Goal: Communication & Community: Ask a question

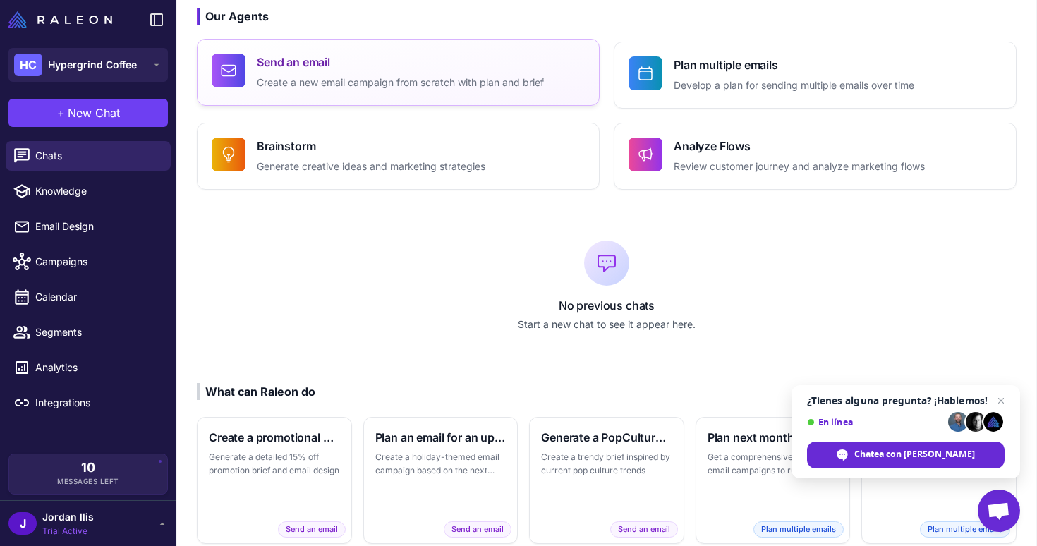
scroll to position [86, 0]
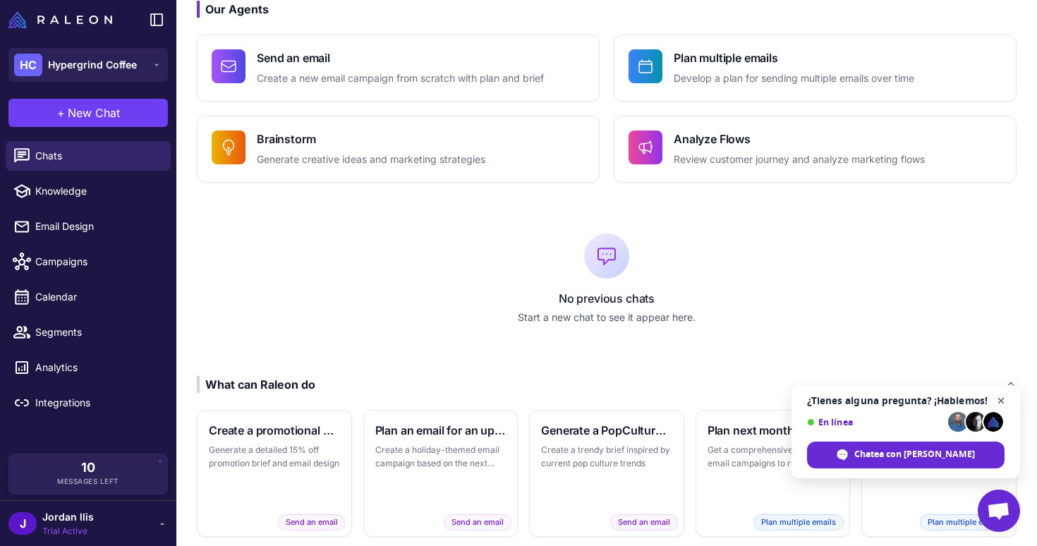
click at [1002, 396] on span "Cerrar el chat" at bounding box center [1001, 401] width 18 height 18
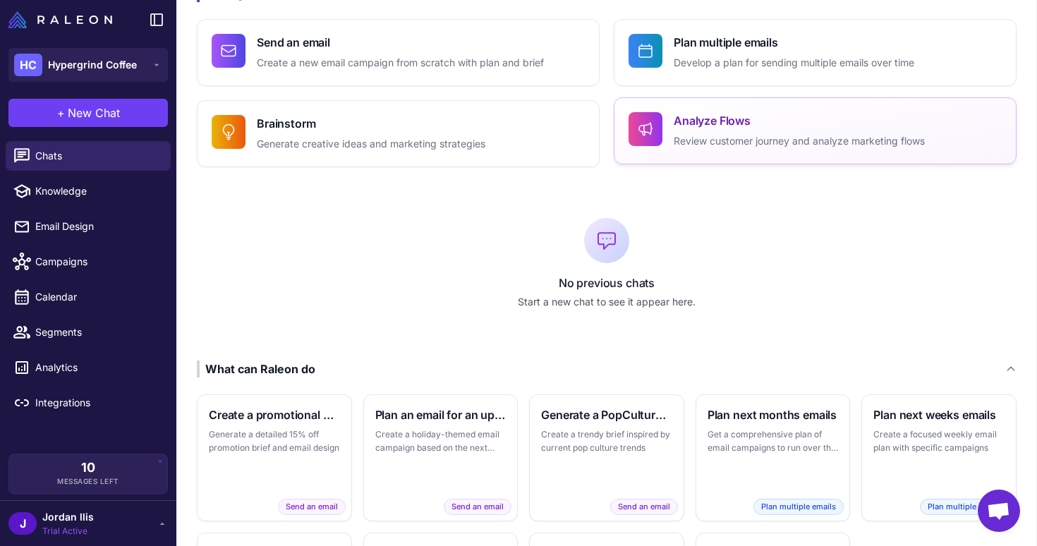
scroll to position [0, 0]
